Goal: Transaction & Acquisition: Purchase product/service

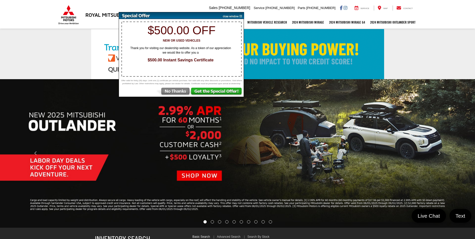
select select "Mitsubishi"
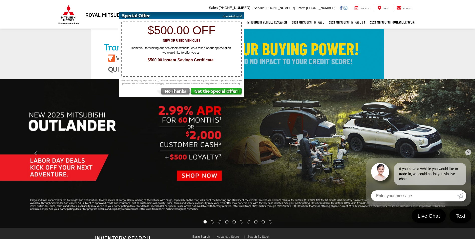
click at [178, 94] on img at bounding box center [173, 92] width 35 height 9
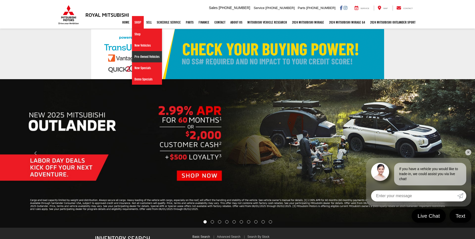
click at [139, 55] on link "Pre-Owned Vehicles" at bounding box center [147, 56] width 30 height 11
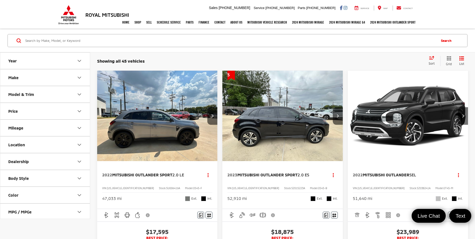
click at [428, 62] on div "Sort" at bounding box center [433, 61] width 14 height 10
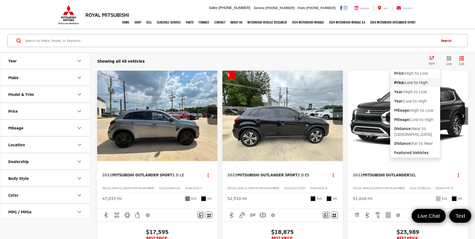
click at [426, 83] on span "Low to High" at bounding box center [416, 82] width 23 height 5
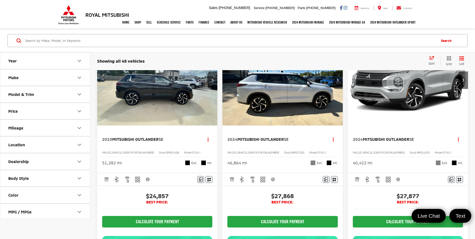
scroll to position [300, 0]
